Goal: Task Accomplishment & Management: Use online tool/utility

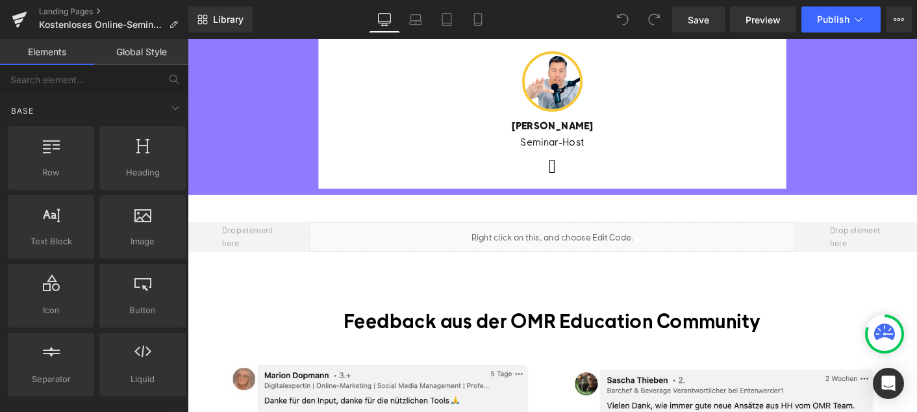
scroll to position [611, 0]
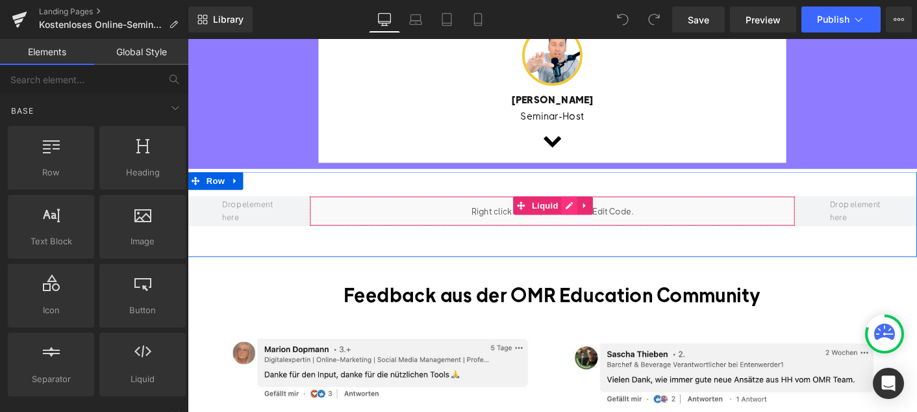
click at [597, 215] on div "Liquid" at bounding box center [581, 224] width 524 height 32
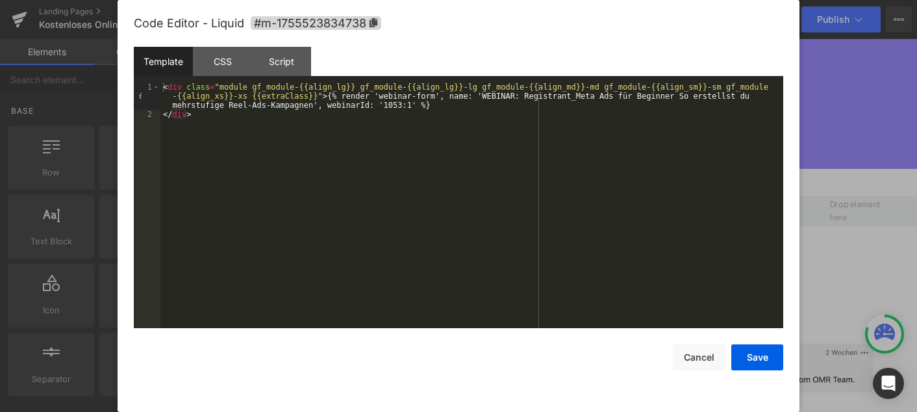
click at [837, 254] on div at bounding box center [458, 206] width 917 height 412
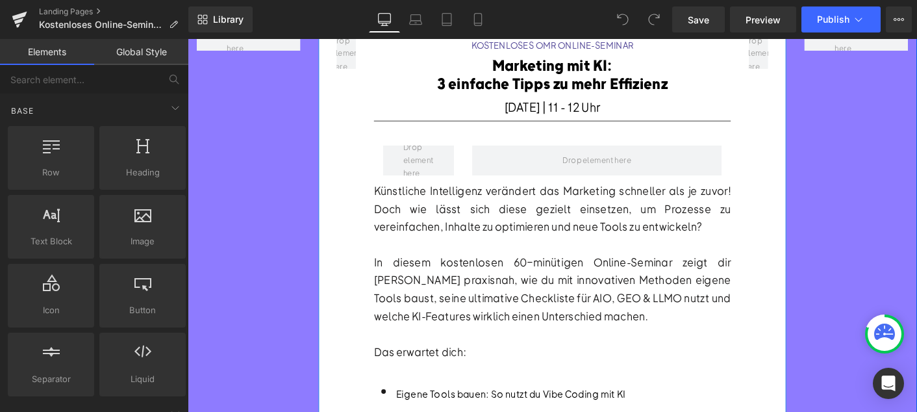
scroll to position [0, 0]
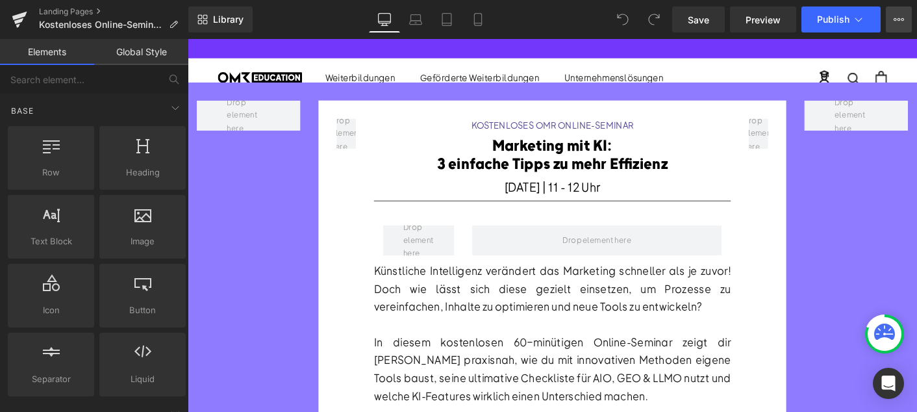
click at [900, 21] on icon at bounding box center [898, 19] width 10 height 10
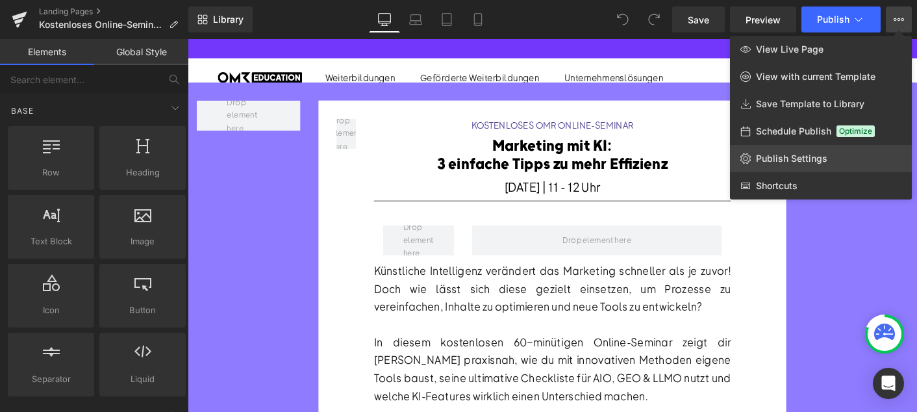
click at [771, 157] on span "Publish Settings" at bounding box center [791, 159] width 71 height 12
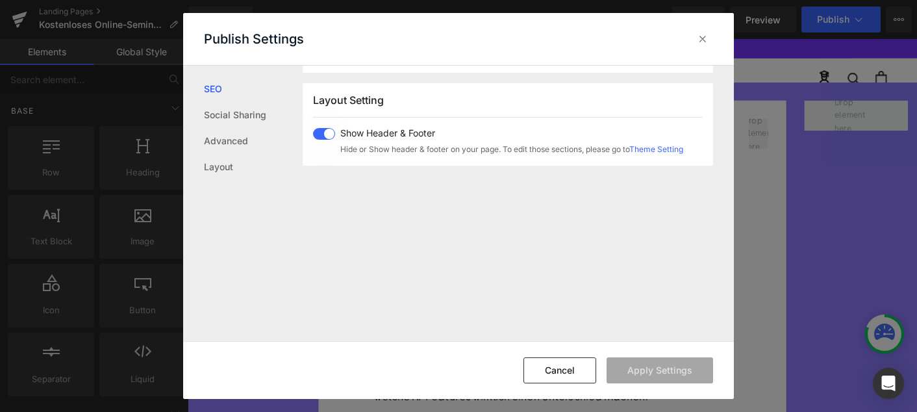
scroll to position [821, 0]
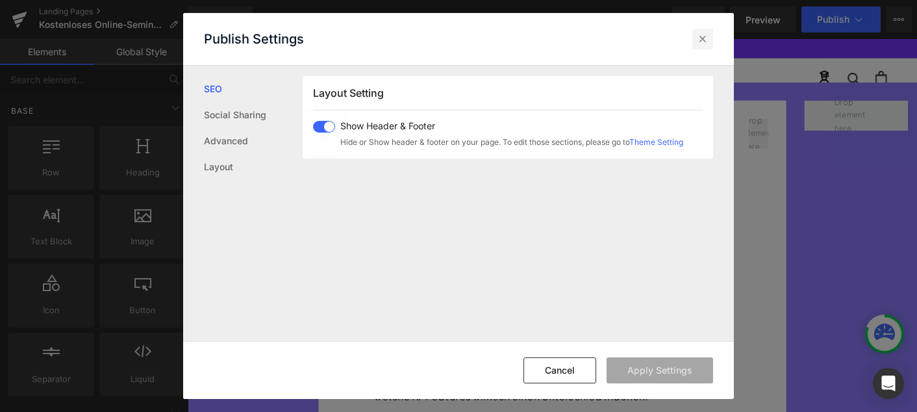
click at [697, 39] on icon at bounding box center [702, 38] width 13 height 13
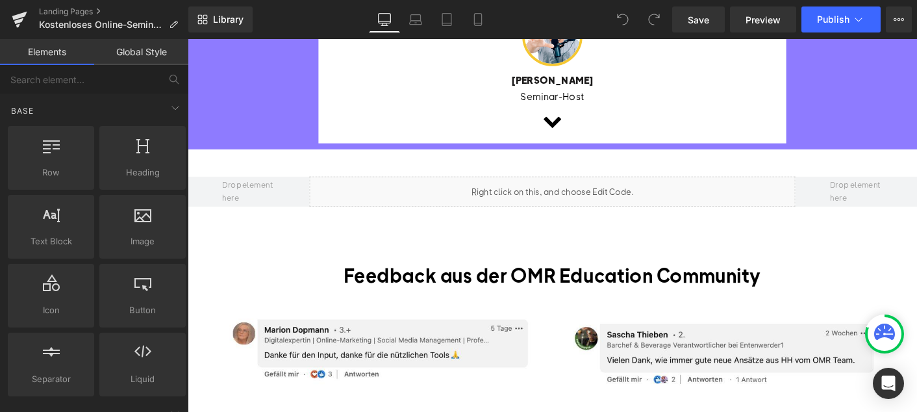
scroll to position [614, 0]
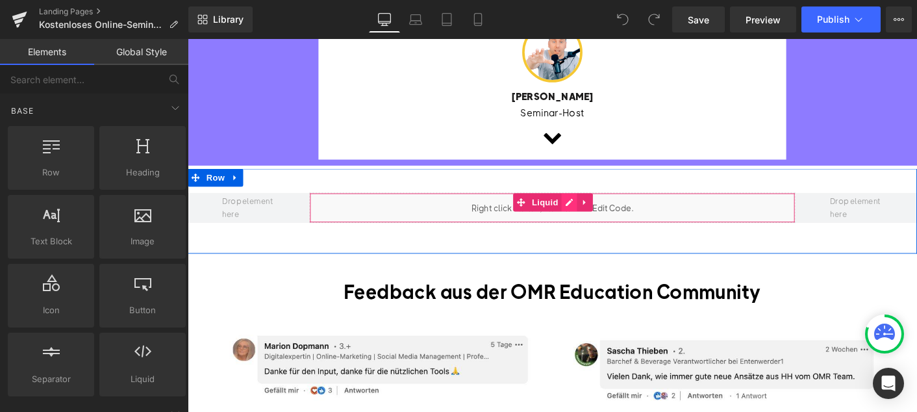
click at [599, 213] on div "Liquid" at bounding box center [581, 221] width 524 height 32
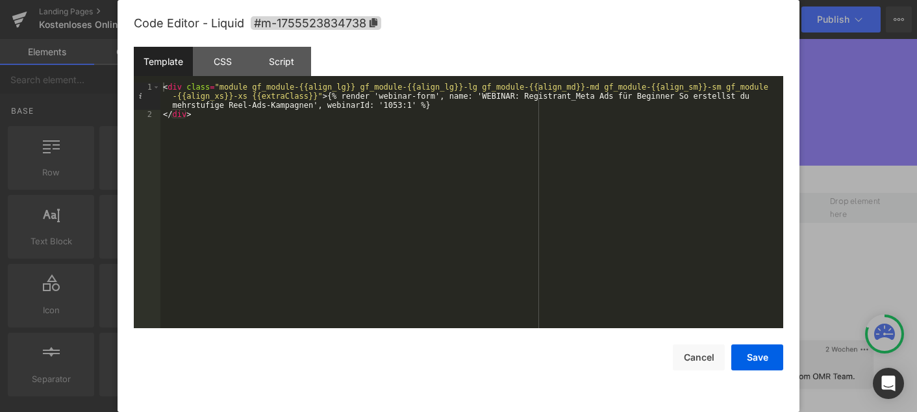
click at [826, 248] on div at bounding box center [458, 206] width 917 height 412
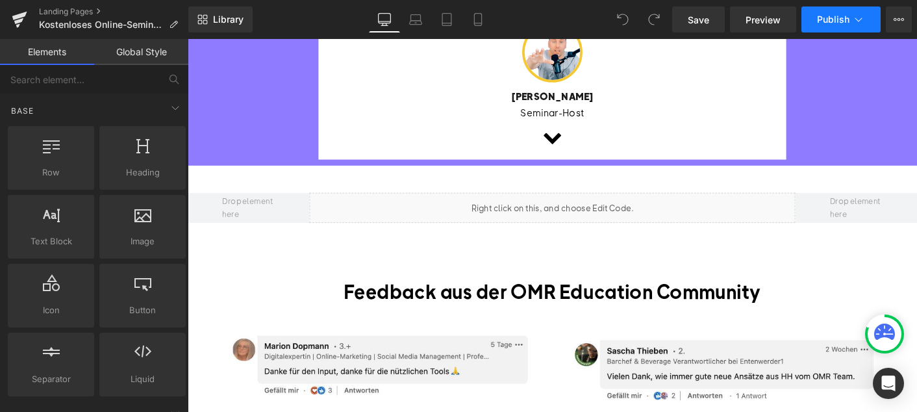
click at [871, 19] on button "Publish" at bounding box center [840, 19] width 79 height 26
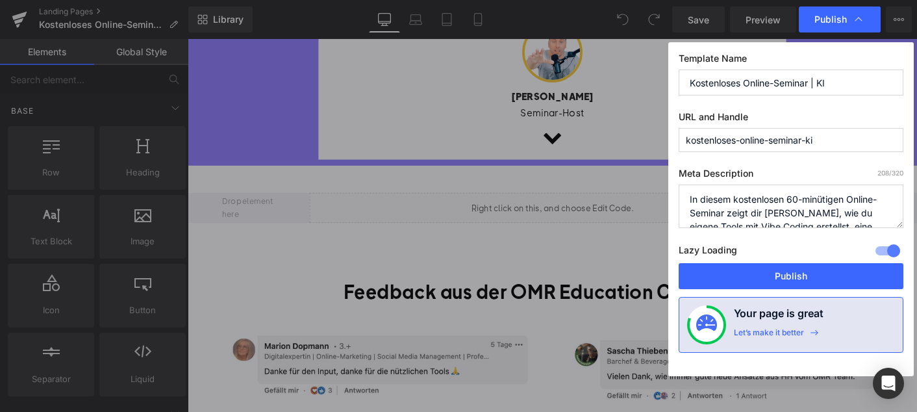
click at [871, 19] on div "Publish" at bounding box center [840, 19] width 82 height 26
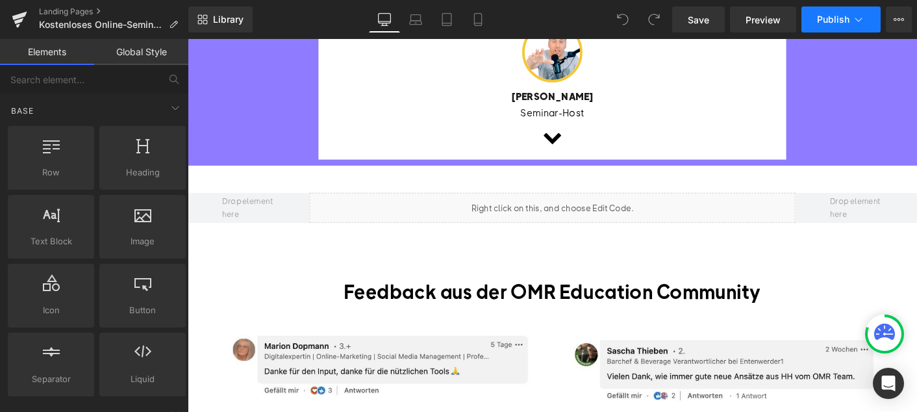
click at [871, 19] on button "Publish" at bounding box center [840, 19] width 79 height 26
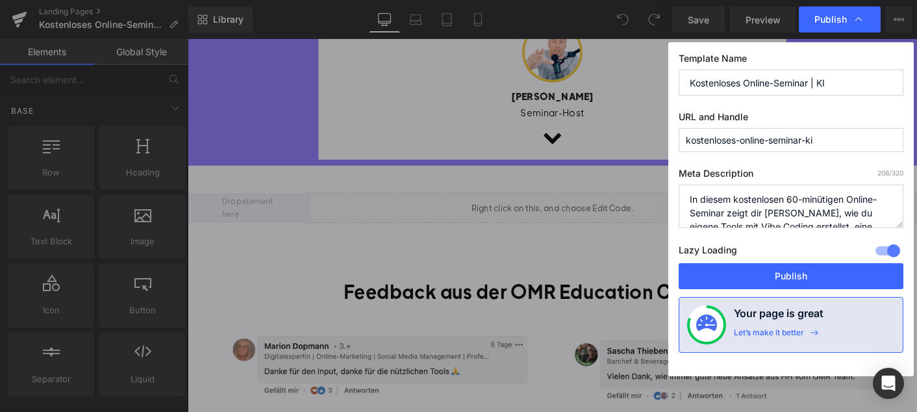
scroll to position [41, 0]
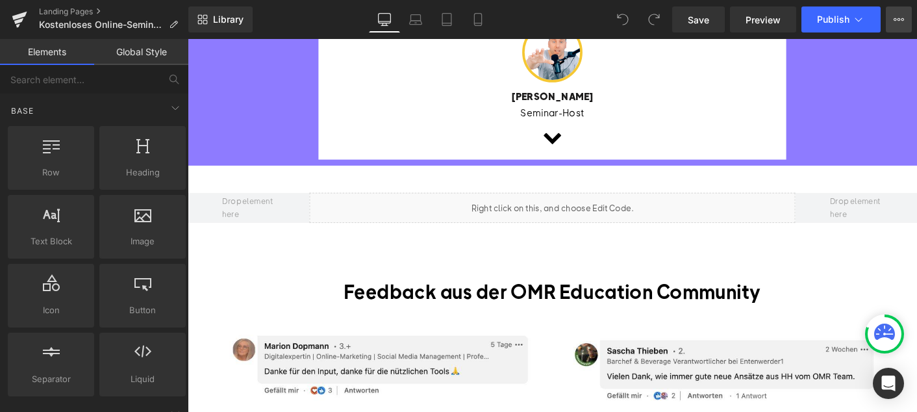
click at [898, 22] on icon at bounding box center [898, 19] width 10 height 10
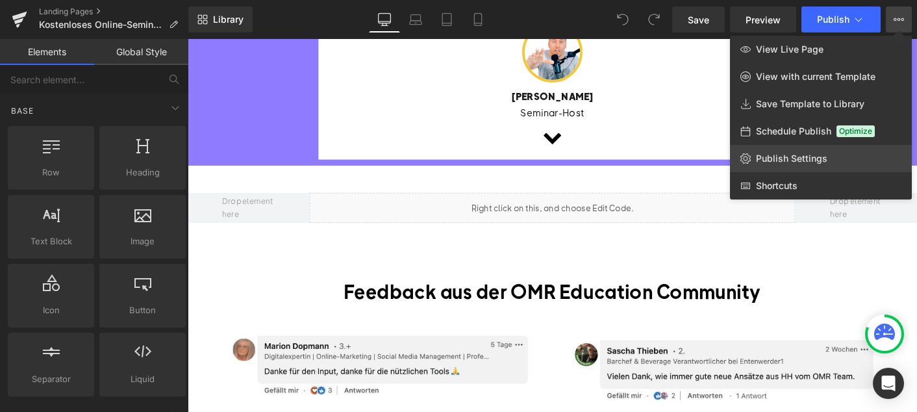
click at [770, 152] on link "Publish Settings" at bounding box center [821, 158] width 182 height 27
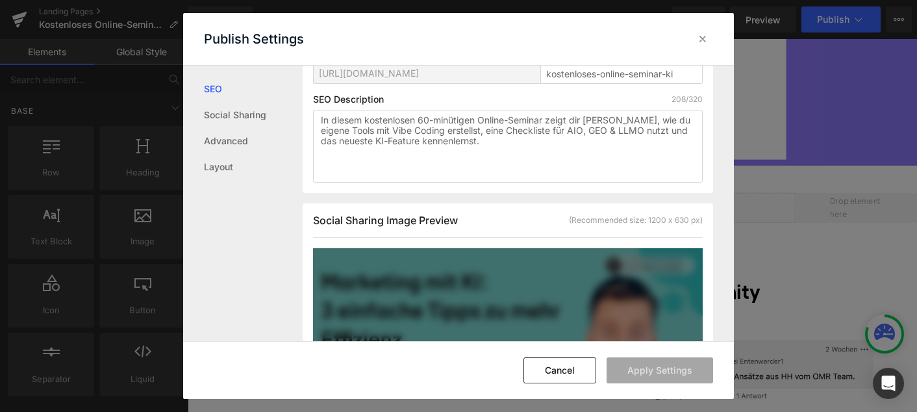
scroll to position [157, 0]
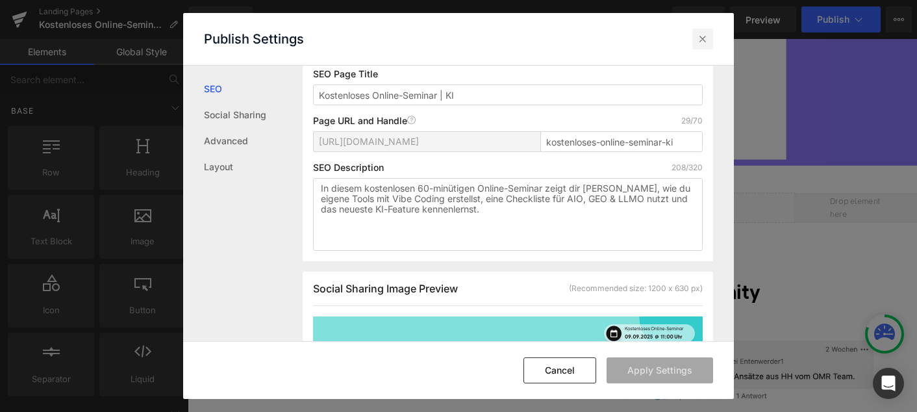
click at [701, 37] on icon at bounding box center [702, 38] width 13 height 13
